Goal: Obtain resource: Download file/media

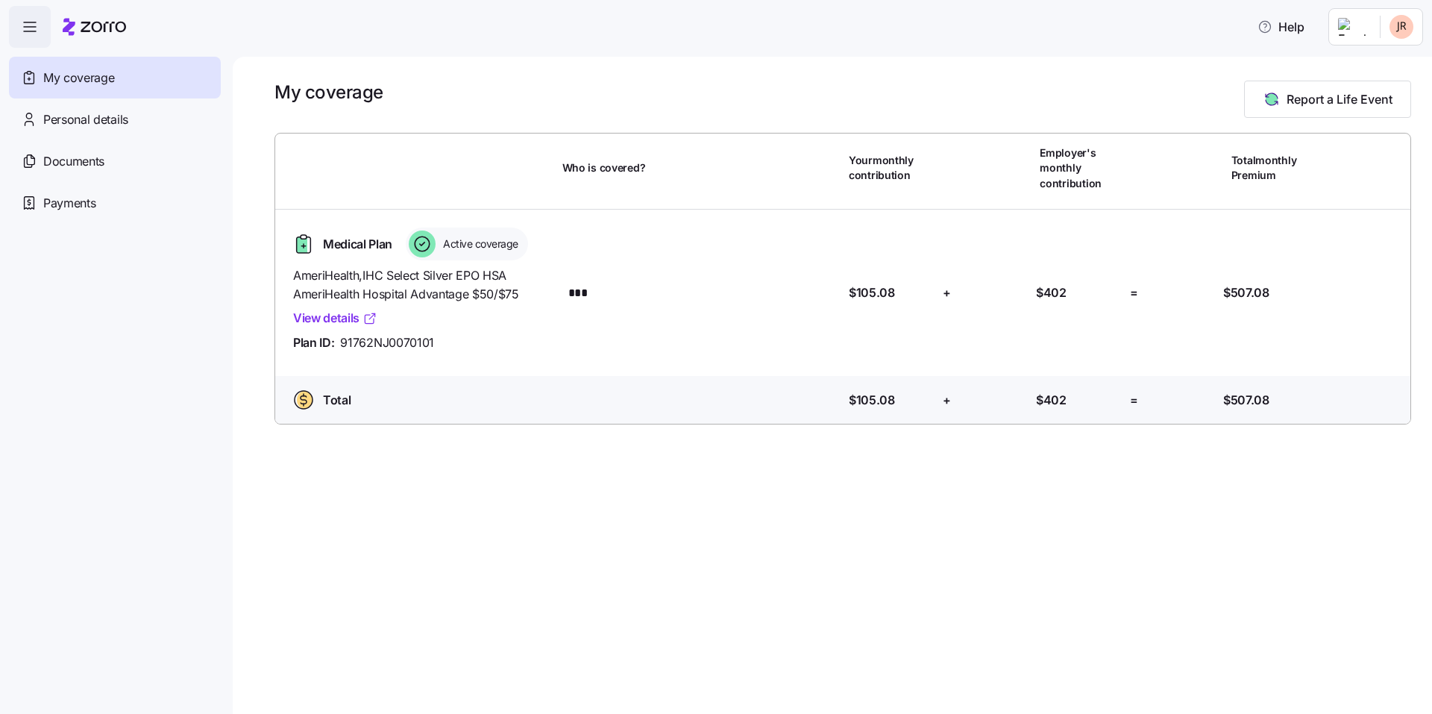
click at [333, 319] on link "View details" at bounding box center [335, 318] width 84 height 19
click at [78, 159] on span "Documents" at bounding box center [73, 161] width 61 height 19
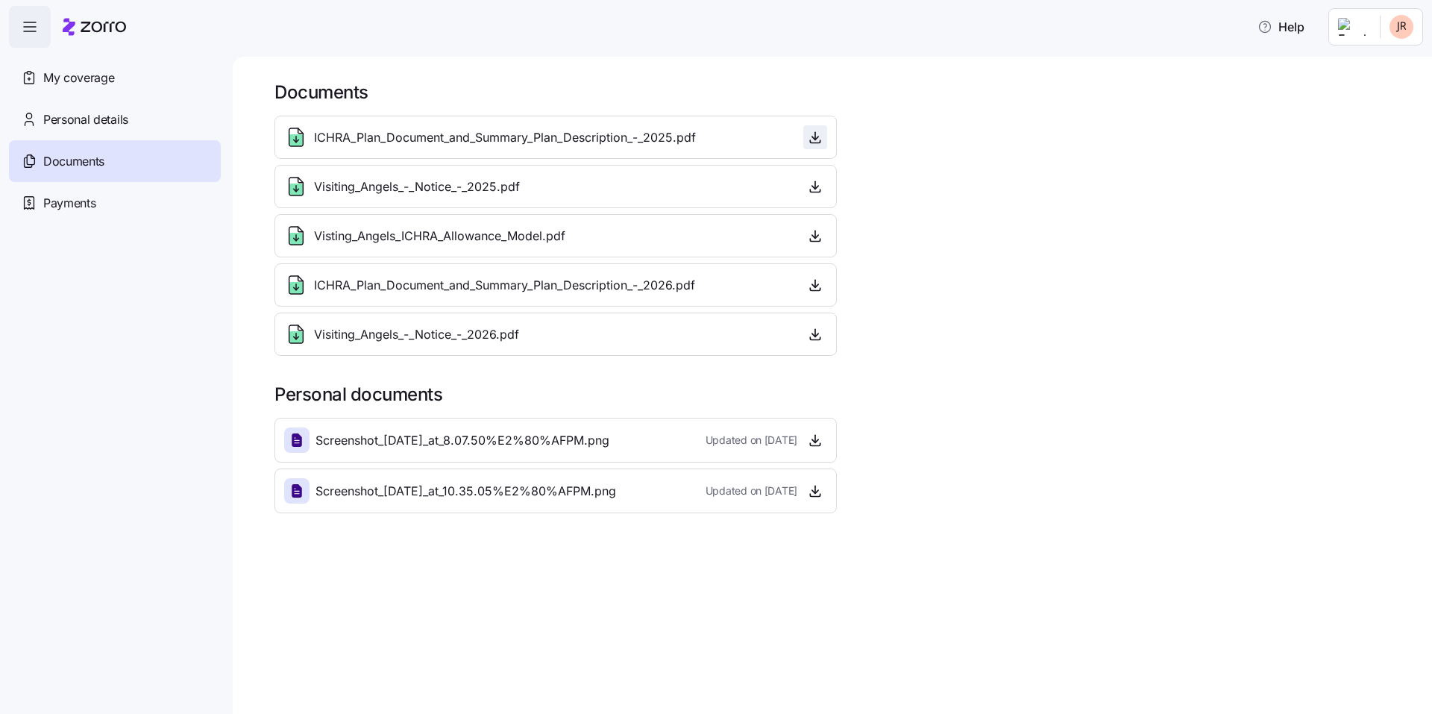
click at [821, 137] on icon "button" at bounding box center [815, 137] width 15 height 15
click at [447, 434] on span "Screenshot_[DATE]_at_8.07.50%E2%80%AFPM.png" at bounding box center [463, 440] width 294 height 19
click at [295, 445] on icon at bounding box center [297, 439] width 10 height 13
click at [294, 433] on icon at bounding box center [297, 440] width 18 height 18
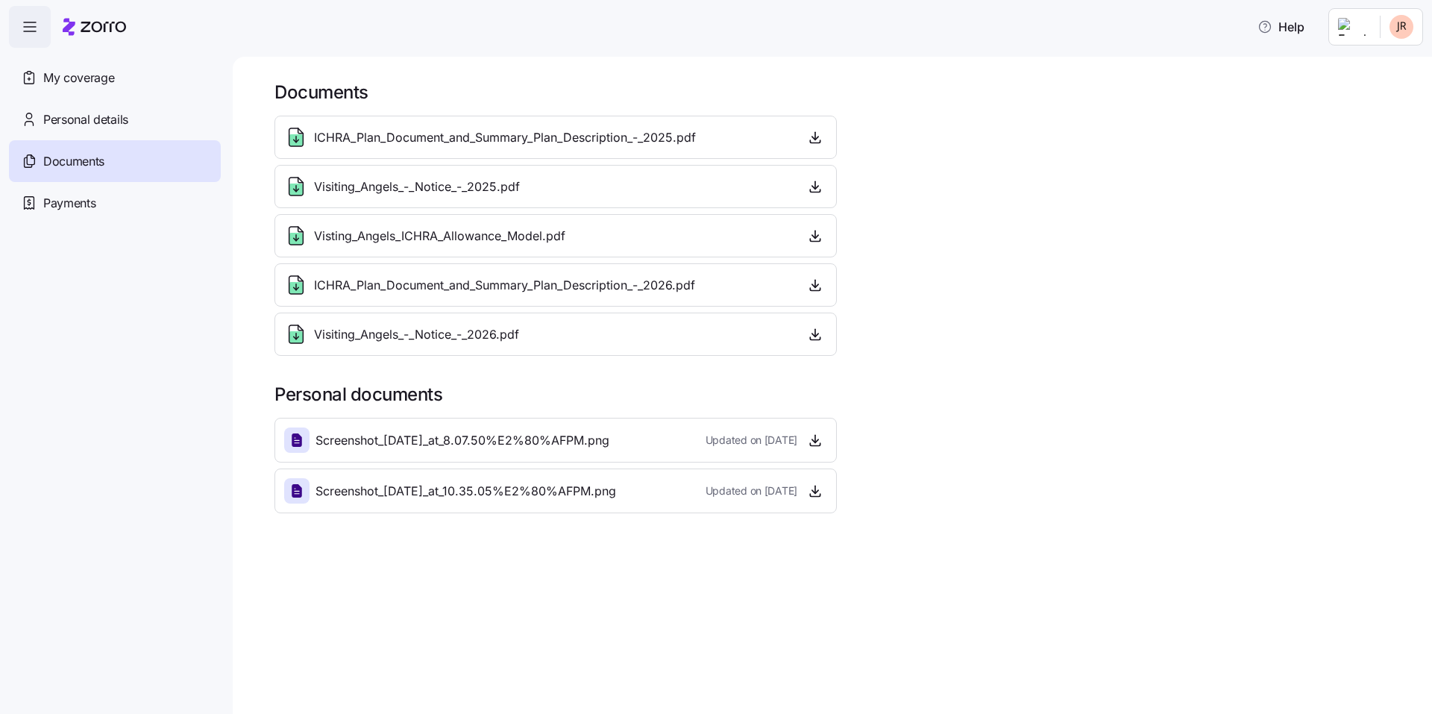
click at [294, 433] on icon at bounding box center [297, 440] width 18 height 18
click at [309, 492] on div at bounding box center [296, 490] width 25 height 25
click at [812, 445] on icon "button" at bounding box center [815, 440] width 15 height 15
click at [811, 493] on icon "button" at bounding box center [815, 490] width 15 height 15
click at [127, 113] on span "Personal details" at bounding box center [85, 119] width 85 height 19
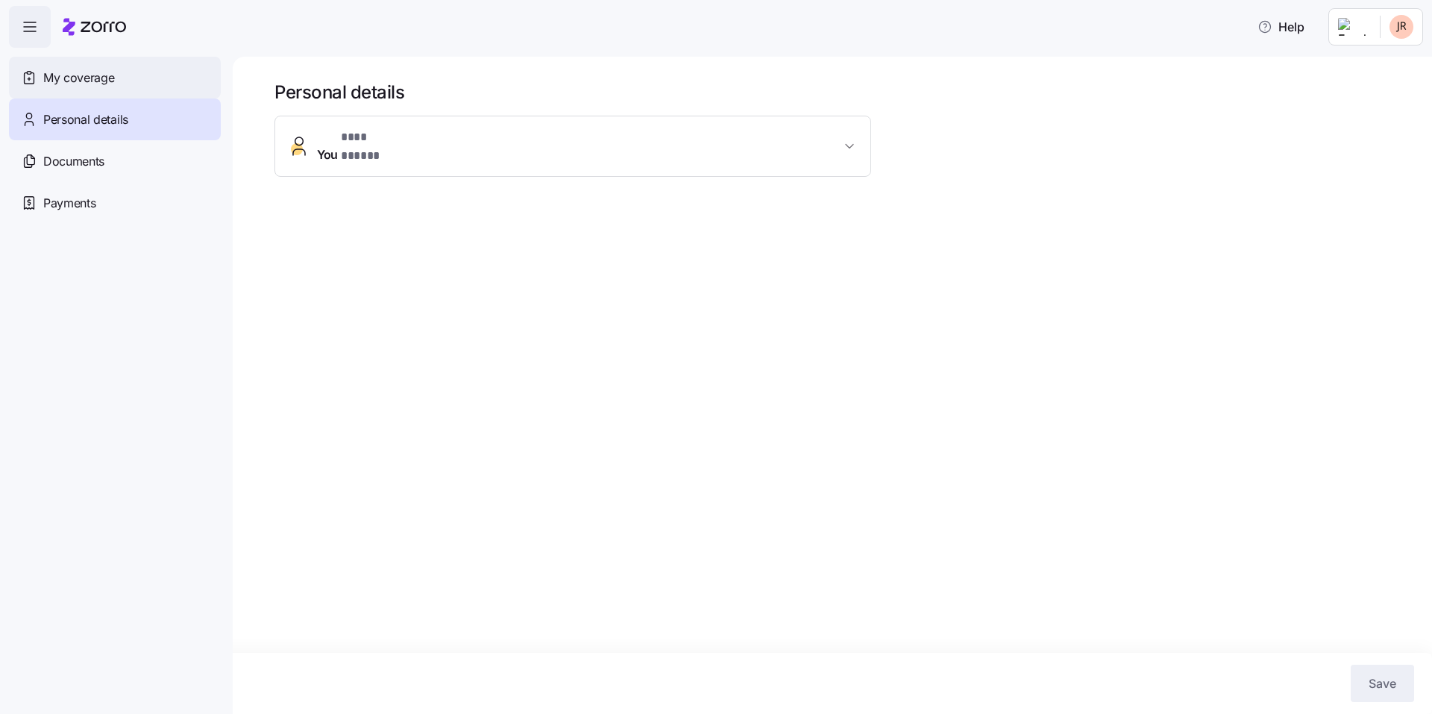
click at [81, 76] on span "My coverage" at bounding box center [78, 78] width 71 height 19
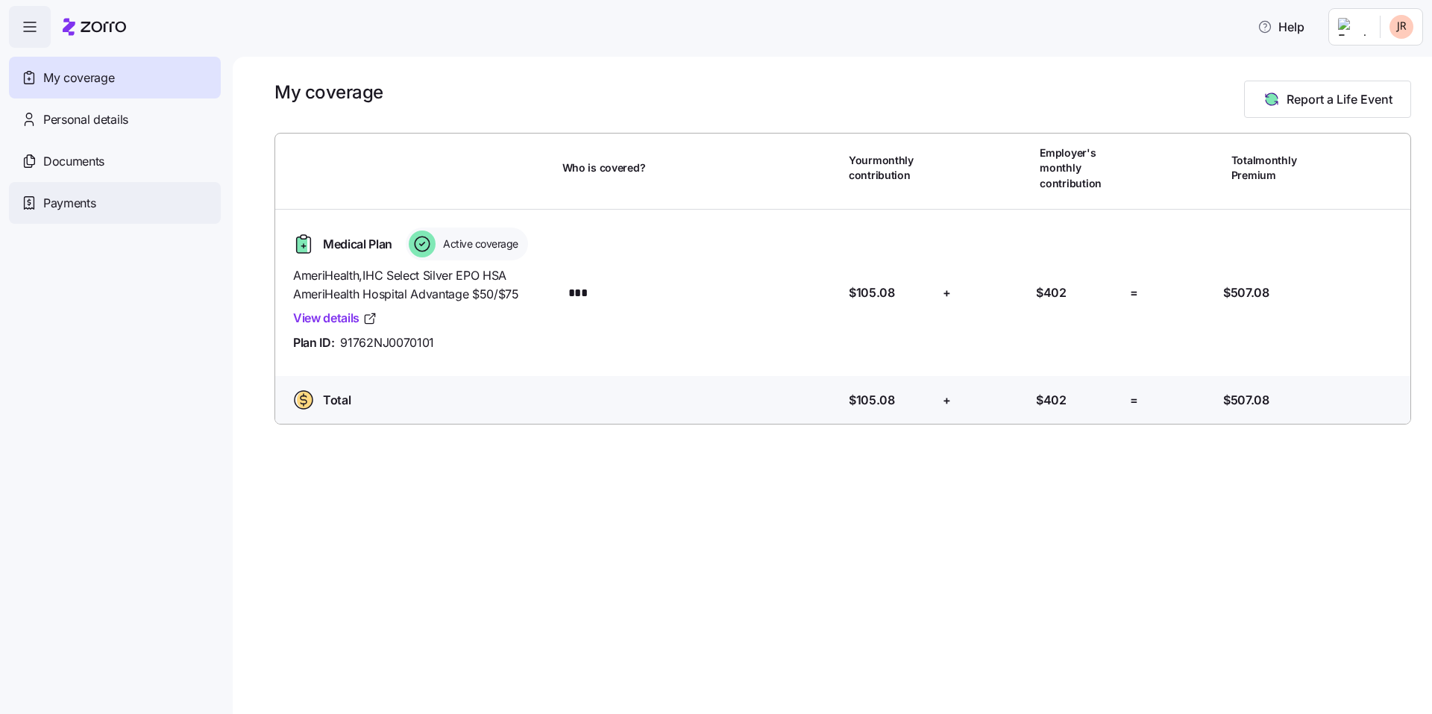
click at [69, 198] on span "Payments" at bounding box center [69, 203] width 52 height 19
